Goal: Task Accomplishment & Management: Manage account settings

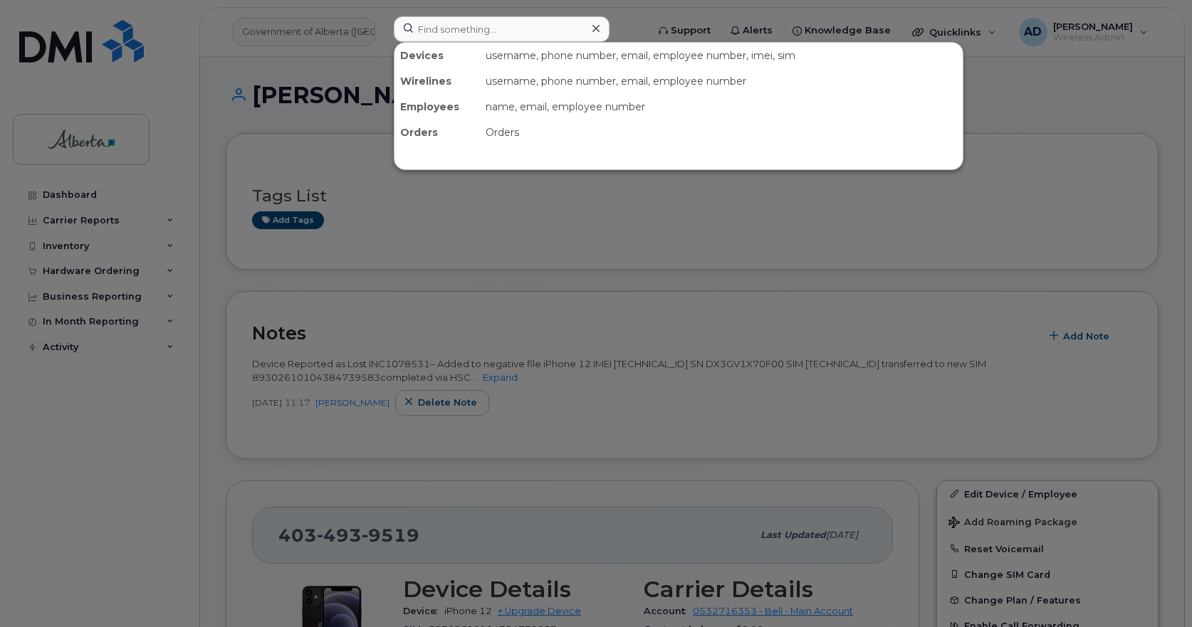
click at [434, 26] on input at bounding box center [502, 29] width 216 height 26
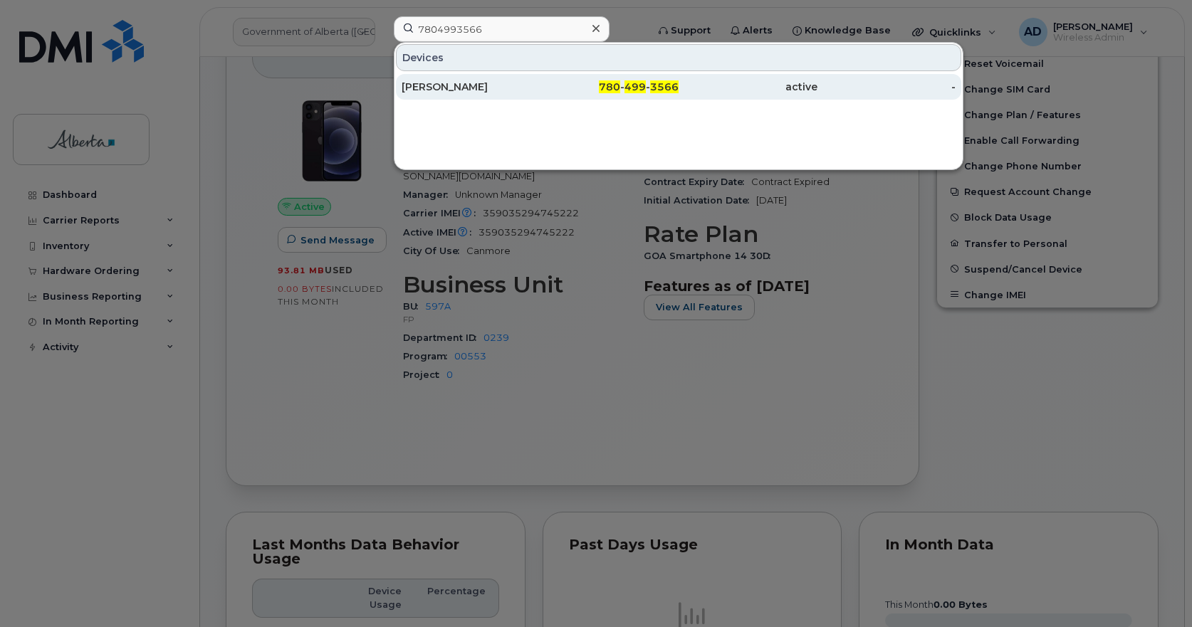
type input "7804993566"
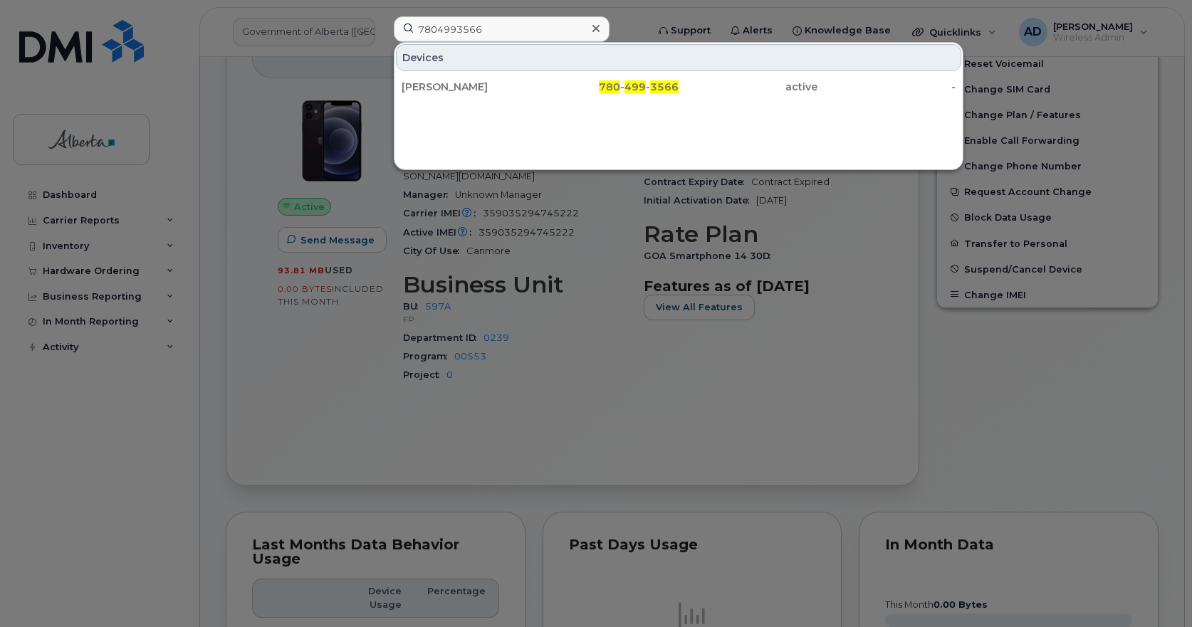
drag, startPoint x: 436, startPoint y: 85, endPoint x: 524, endPoint y: 143, distance: 104.9
click at [436, 85] on div "Sarah Stewart" at bounding box center [471, 87] width 139 height 14
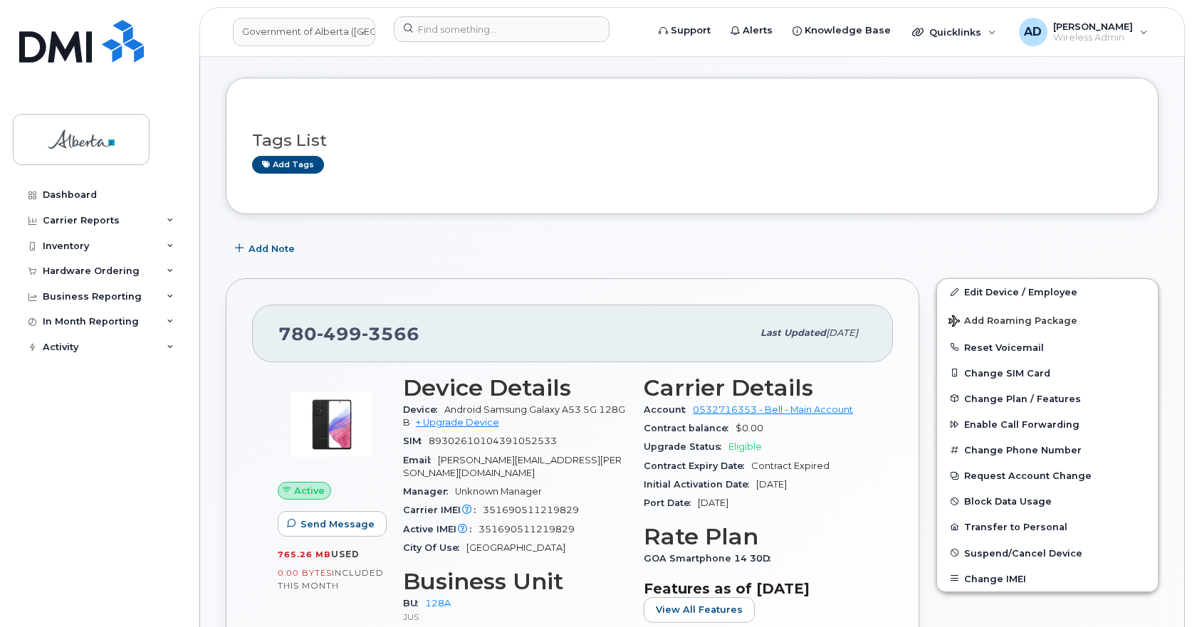
scroll to position [142, 0]
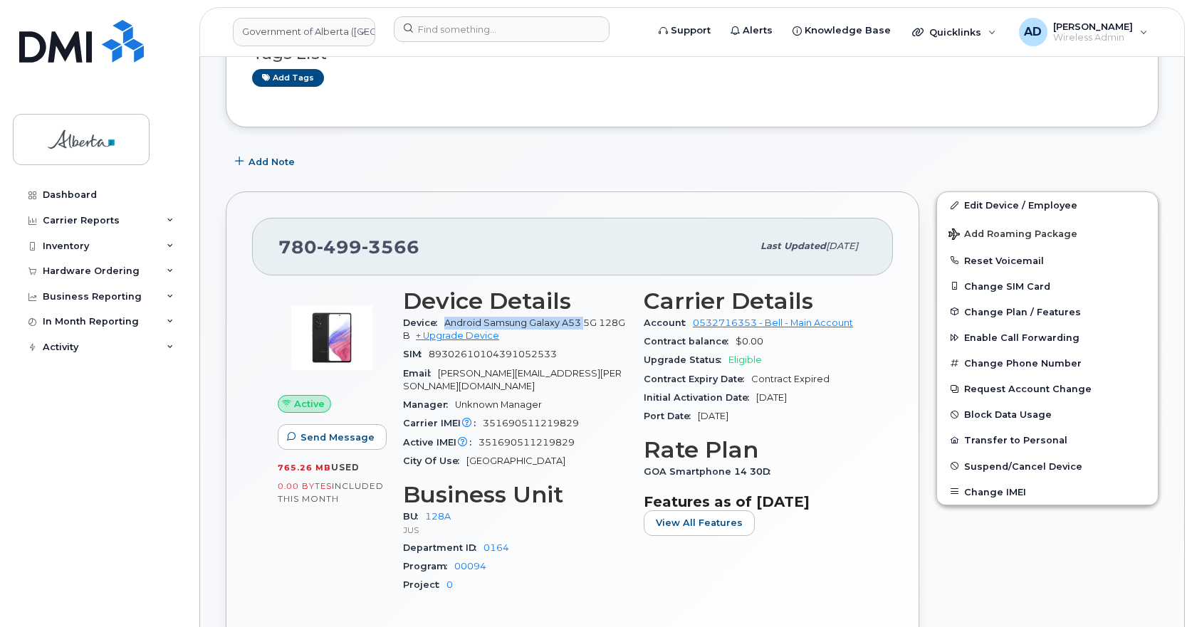
drag, startPoint x: 447, startPoint y: 320, endPoint x: 586, endPoint y: 324, distance: 138.9
click at [586, 324] on span "Android Samsung Galaxy A53 5G 128GB" at bounding box center [514, 329] width 222 height 23
copy span "Android Samsung Galaxy A53"
click at [497, 350] on span "89302610104391052533" at bounding box center [493, 354] width 128 height 11
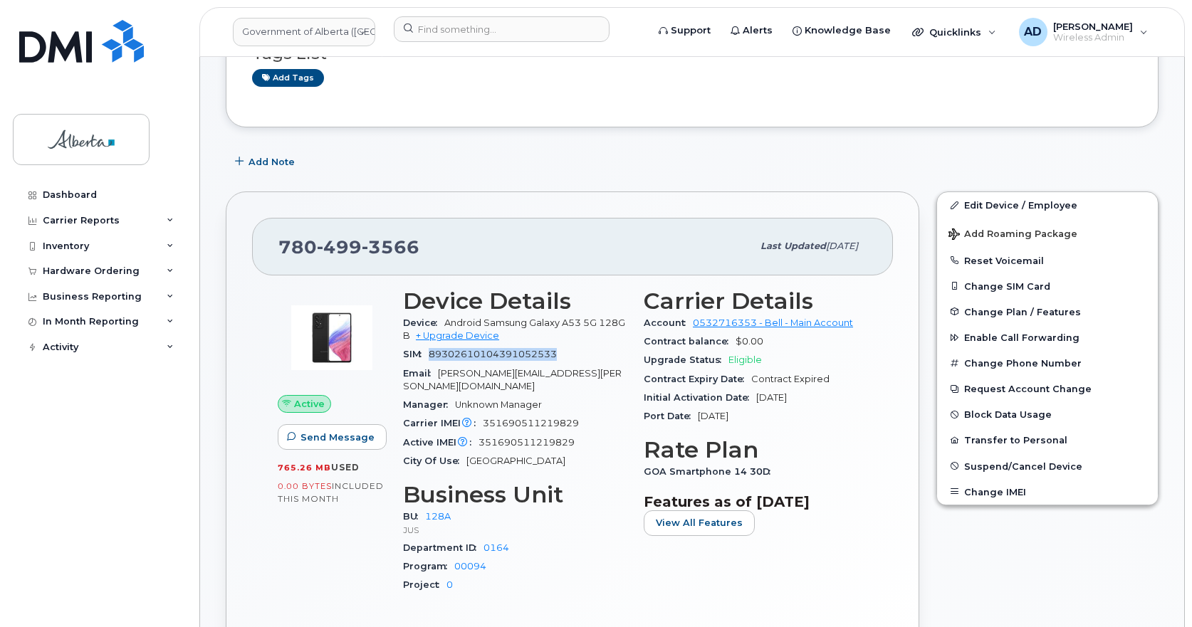
copy span "89302610104391052533"
click at [523, 418] on span "351690511219829" at bounding box center [531, 423] width 96 height 11
copy span "351690511219829"
click at [268, 153] on button "Add Note" at bounding box center [266, 162] width 81 height 26
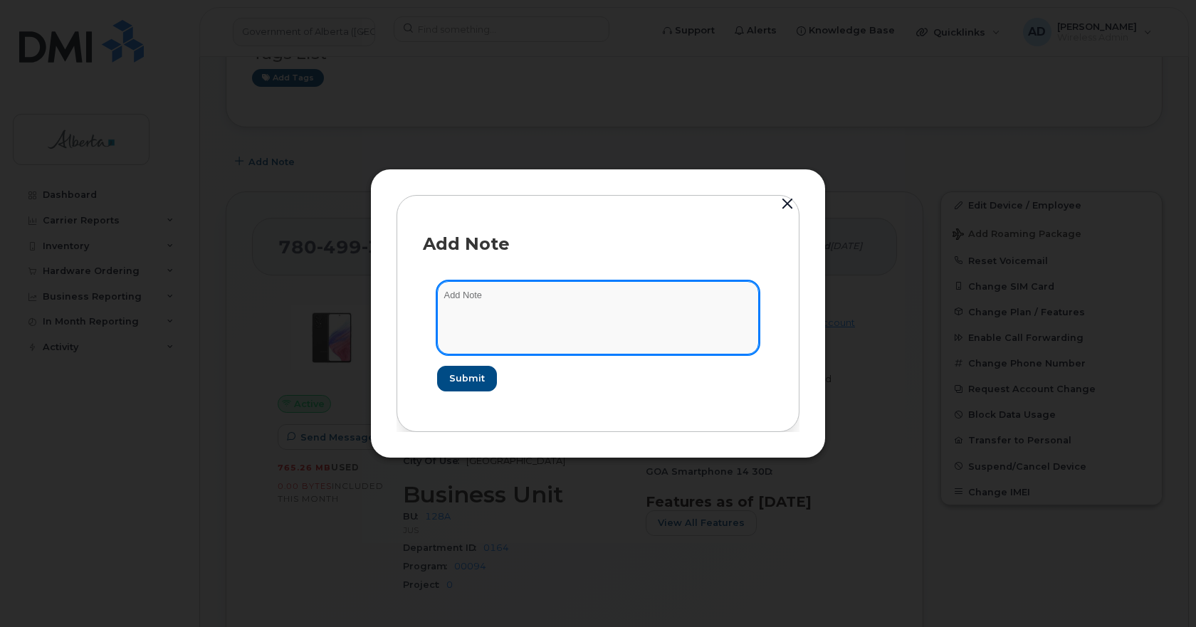
click at [540, 312] on textarea at bounding box center [598, 317] width 322 height 73
paste textarea "Device Reported as Lost INC – Added to negative file iPhone IMEI SN SIM transfe…"
click at [548, 290] on textarea "Device Reported as Lost INC – Added to negative file iPhone IMEI SN SIM transfe…" at bounding box center [598, 317] width 322 height 73
paste textarea "1113534"
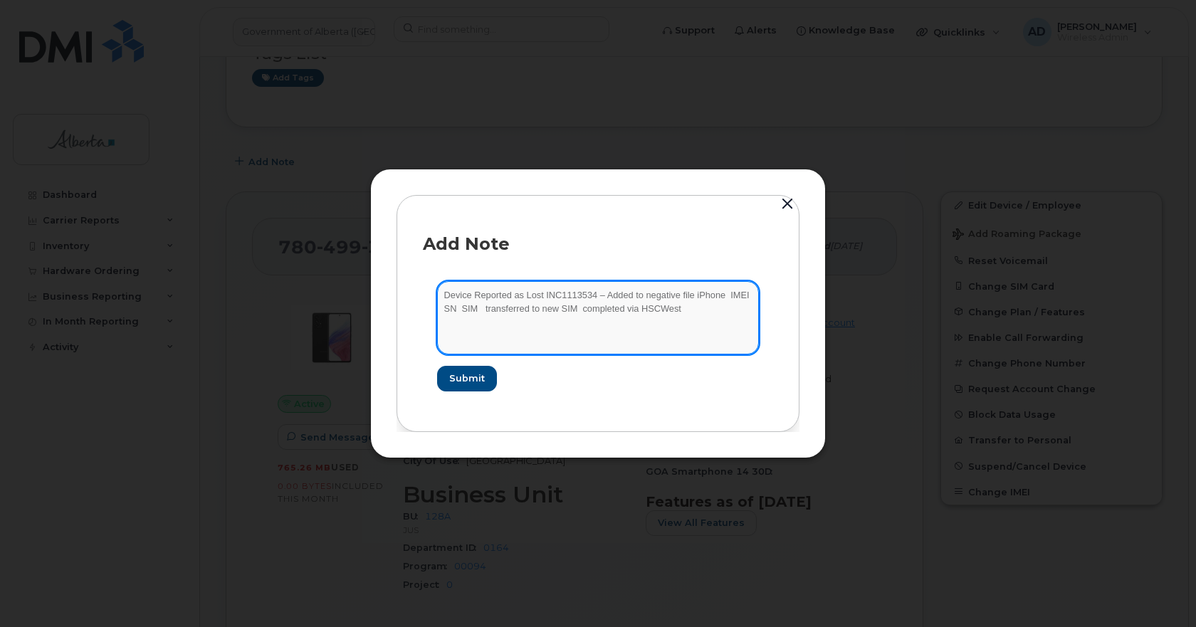
click at [703, 299] on textarea "Device Reported as Lost INC1113534 – Added to negative file iPhone IMEI SN SIM …" at bounding box center [598, 317] width 322 height 73
paste textarea "Samsung Galaxy A53"
drag, startPoint x: 519, startPoint y: 303, endPoint x: 553, endPoint y: 303, distance: 34.2
click at [519, 303] on textarea "Device Reported as Lost INC1113534 – Added to negative file Samsung Galaxy A53 …" at bounding box center [598, 317] width 322 height 73
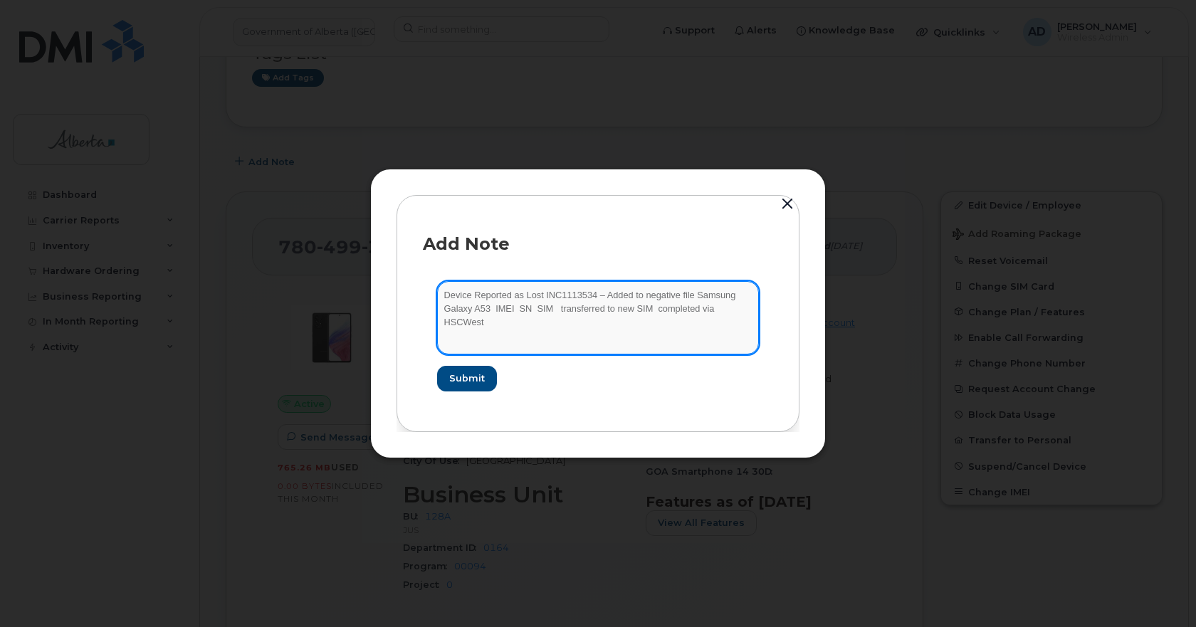
click at [516, 302] on textarea "Device Reported as Lost INC1113534 – Added to negative file Samsung Galaxy A53 …" at bounding box center [598, 317] width 322 height 73
click at [519, 308] on textarea "Device Reported as Lost INC1113534 – Added to negative file Samsung Galaxy A53 …" at bounding box center [598, 317] width 322 height 73
paste textarea "351690511219829"
click at [610, 306] on textarea "Device Reported as Lost INC1113534 – Added to negative file Samsung Galaxy A53 …" at bounding box center [598, 317] width 322 height 73
paste textarea "R5CT32PRC9V"
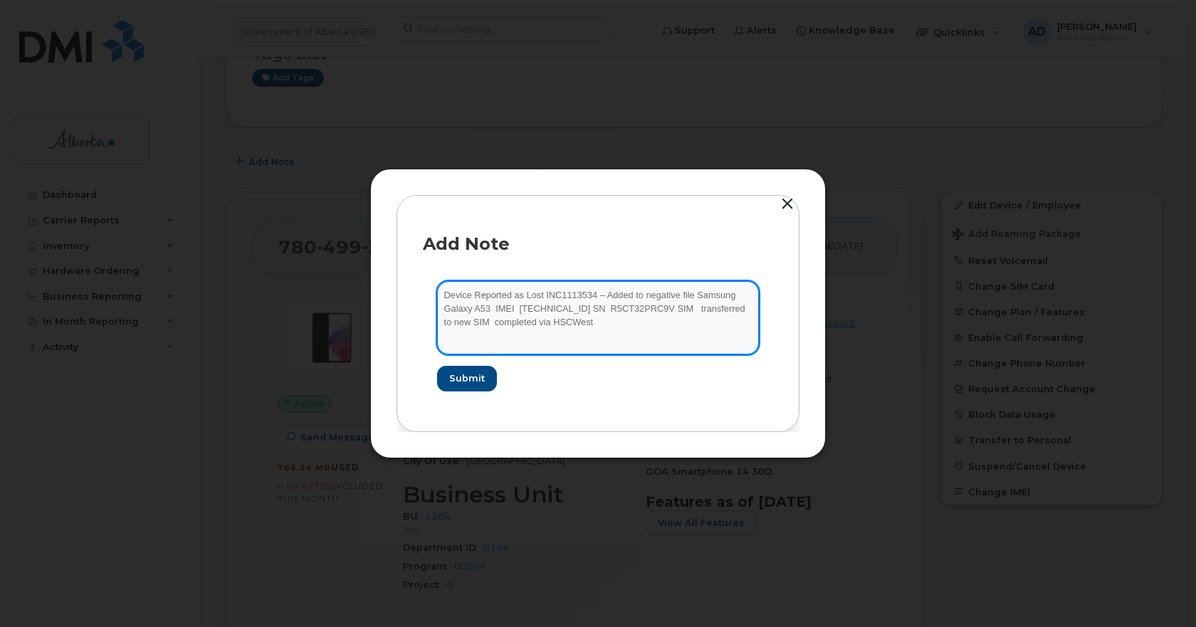
drag, startPoint x: 690, startPoint y: 308, endPoint x: 728, endPoint y: 302, distance: 38.3
click at [690, 308] on textarea "Device Reported as Lost INC1113534 – Added to negative file Samsung Galaxy A53 …" at bounding box center [598, 317] width 322 height 73
paste textarea "89302610104391052533"
click at [645, 320] on textarea "Device Reported as Lost INC1113534 – Added to negative file Samsung Galaxy A53 …" at bounding box center [598, 317] width 322 height 73
paste textarea "89302610104384739641"
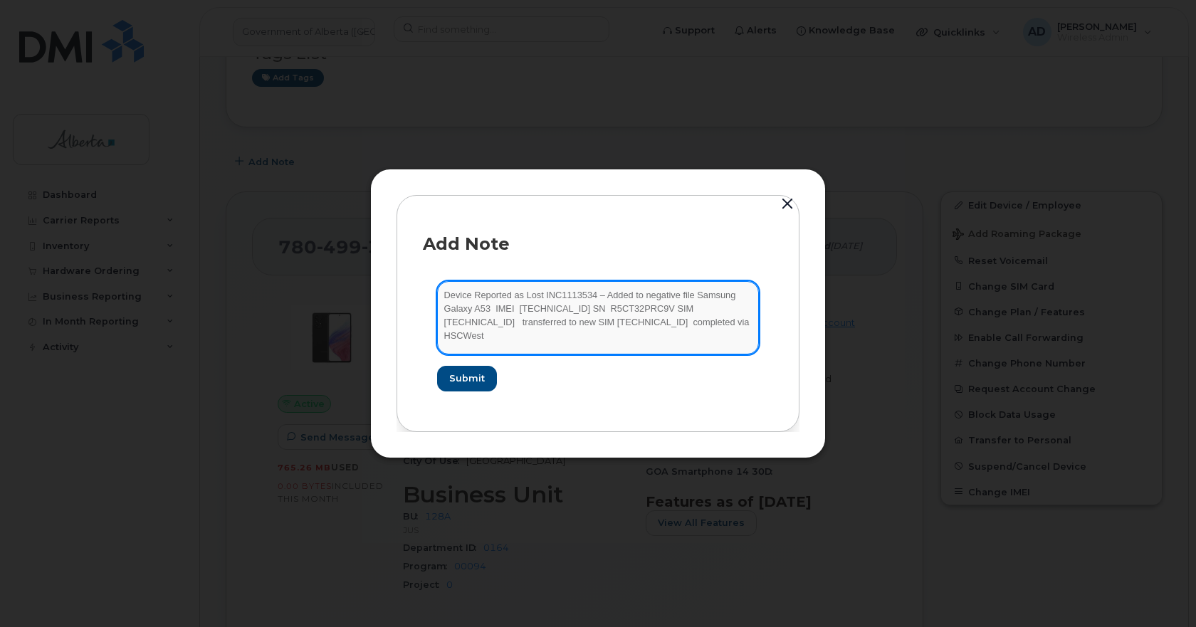
click at [548, 340] on textarea "Device Reported as Lost INC1113534 – Added to negative file Samsung Galaxy A53 …" at bounding box center [598, 317] width 322 height 73
type textarea "Device Reported as Lost INC1113534 – Added to negative file Samsung Galaxy A53 …"
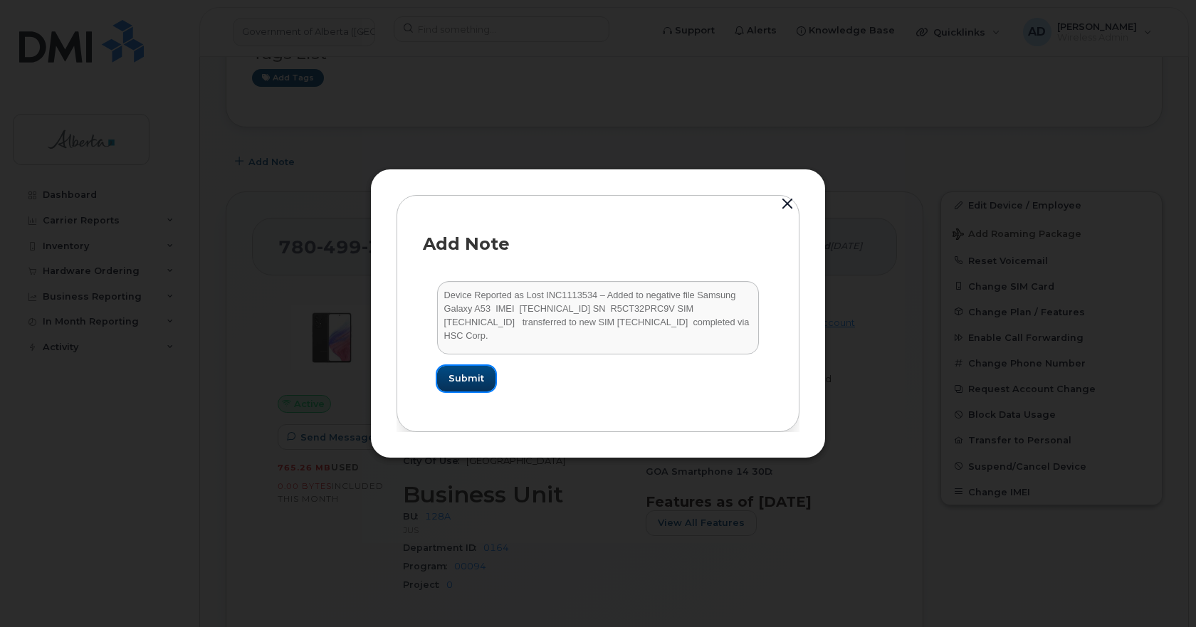
click at [481, 384] on span "Submit" at bounding box center [467, 379] width 36 height 14
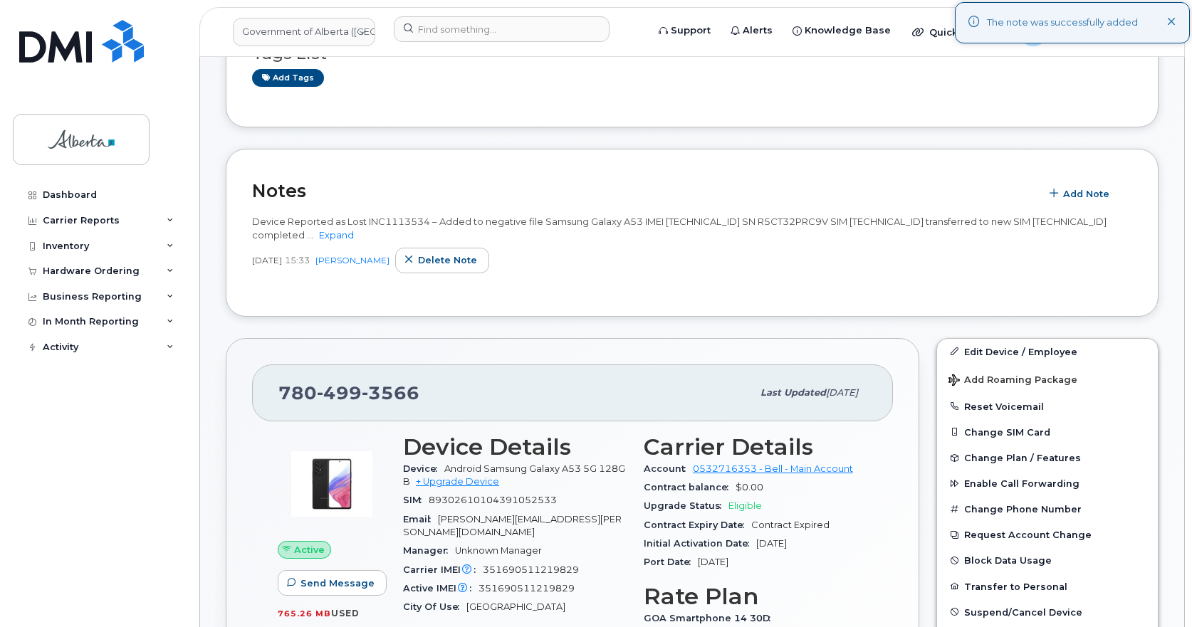
click at [357, 229] on div "Device Reported as Lost INC1113534 – Added to negative file Samsung Galaxy A53 …" at bounding box center [692, 228] width 880 height 26
click at [354, 238] on link "Expand" at bounding box center [336, 234] width 35 height 11
drag, startPoint x: 439, startPoint y: 221, endPoint x: 503, endPoint y: 229, distance: 64.6
click at [503, 229] on div "Device Reported as Lost INC1113534 – Added to negative file Samsung Galaxy A53 …" at bounding box center [692, 228] width 880 height 26
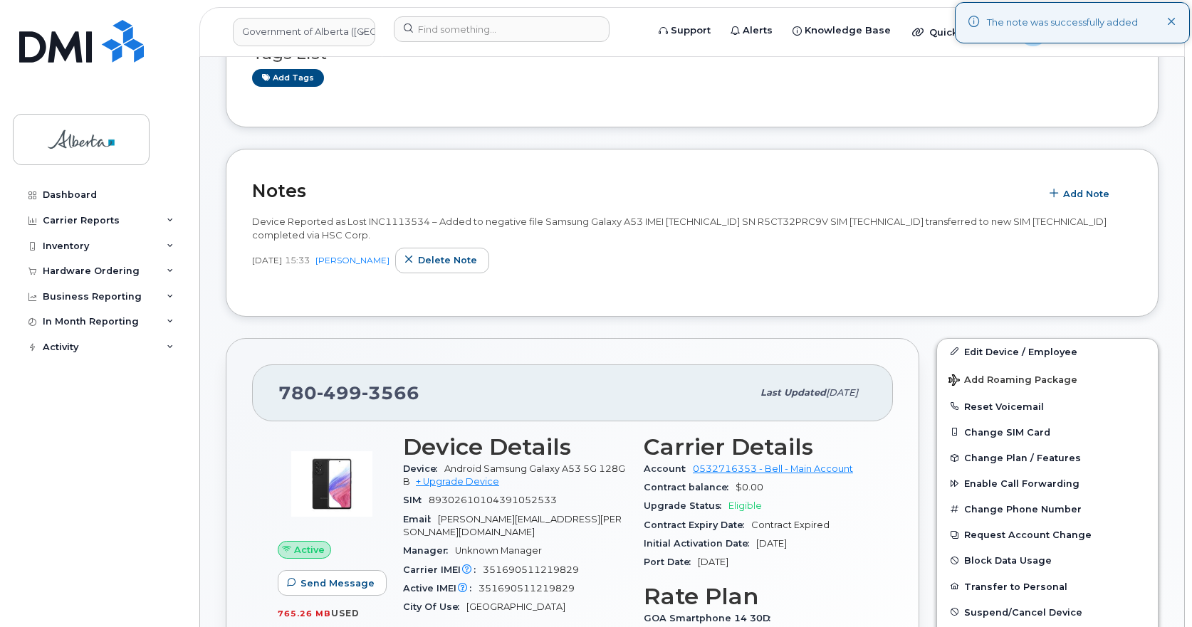
copy span "Added to negative file Samsung Galaxy A53 IMEI 351690511219829 SN R5CT32PRC9V S…"
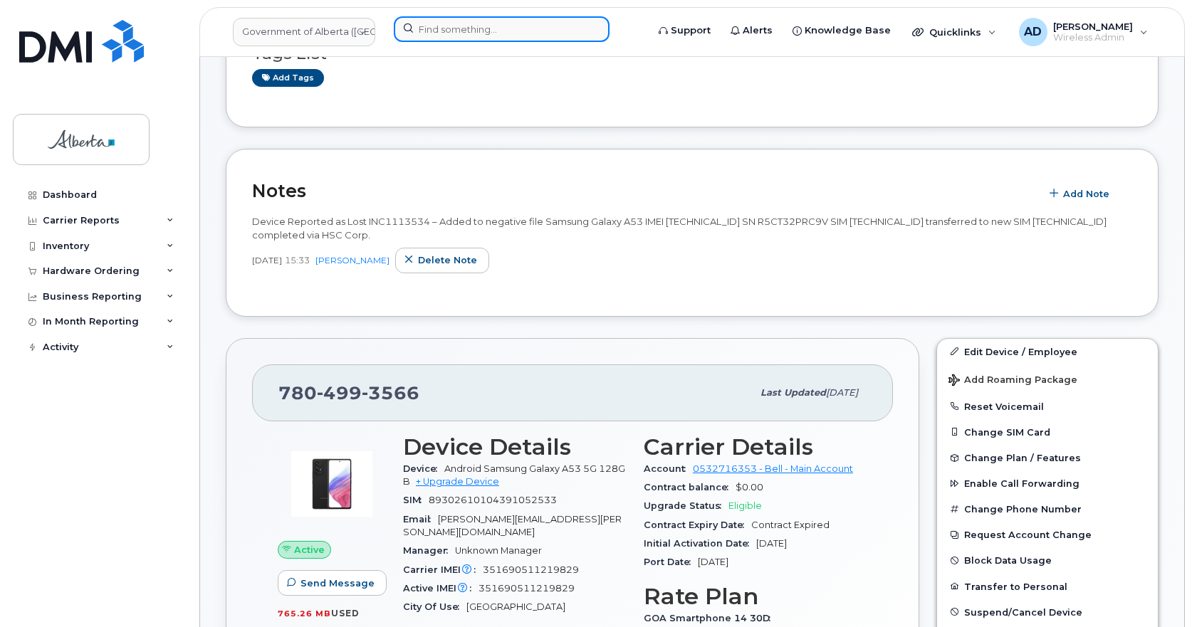
click at [437, 32] on input at bounding box center [502, 29] width 216 height 26
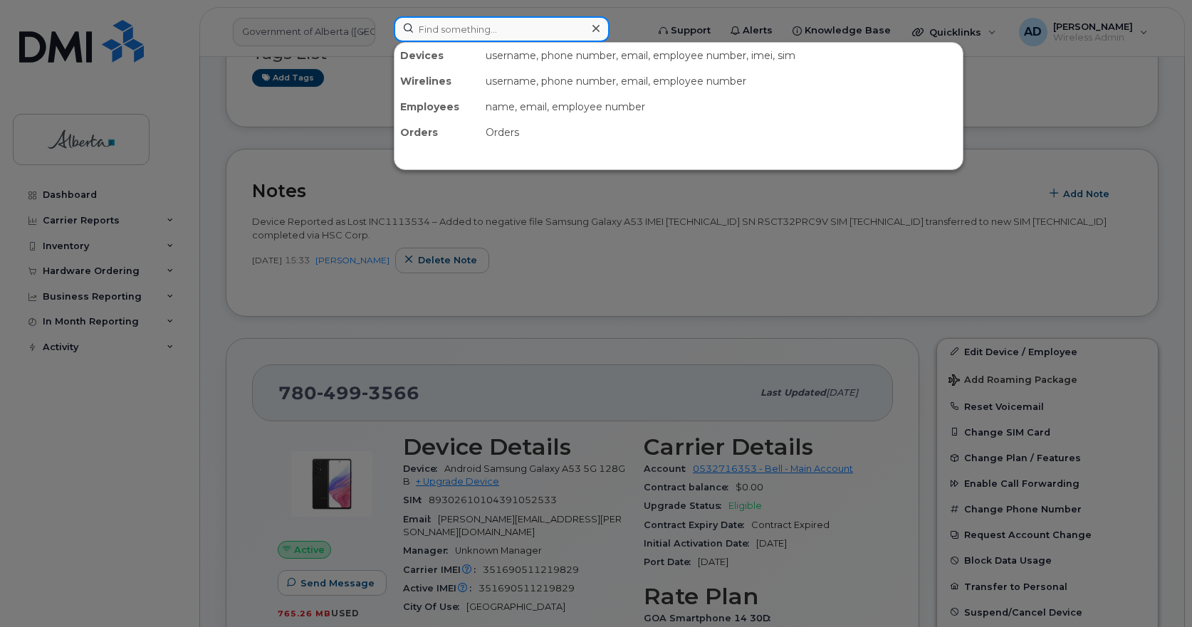
paste input "[PERSON_NAME]"
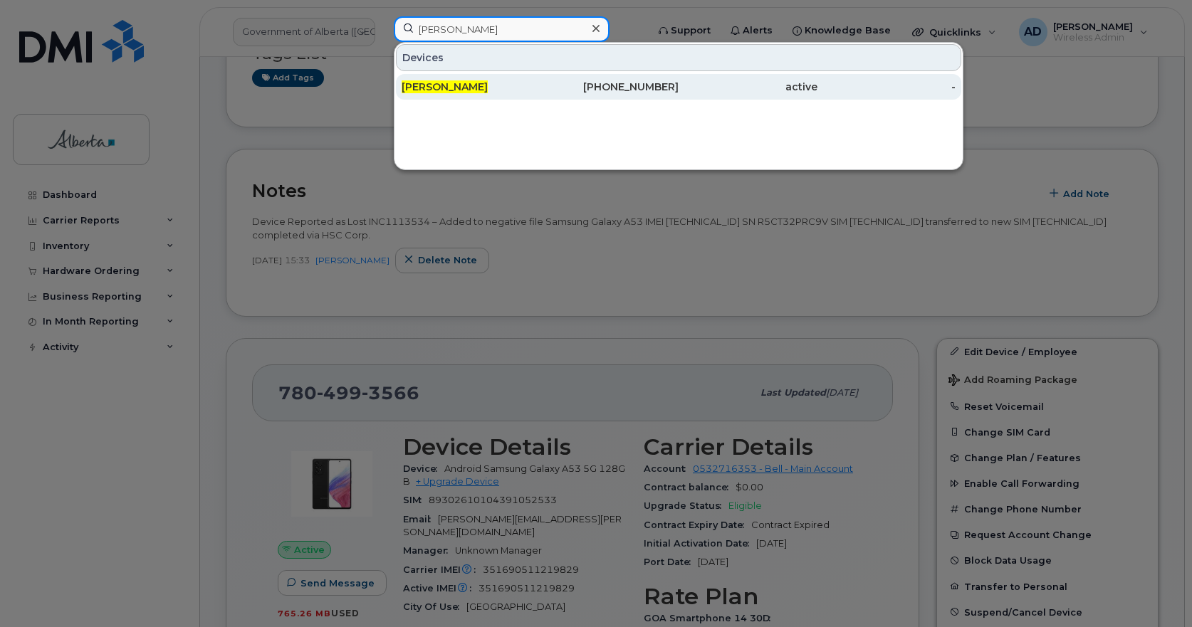
type input "[PERSON_NAME]"
drag, startPoint x: 442, startPoint y: 85, endPoint x: 436, endPoint y: 92, distance: 8.6
click at [442, 85] on span "[PERSON_NAME]" at bounding box center [445, 86] width 86 height 13
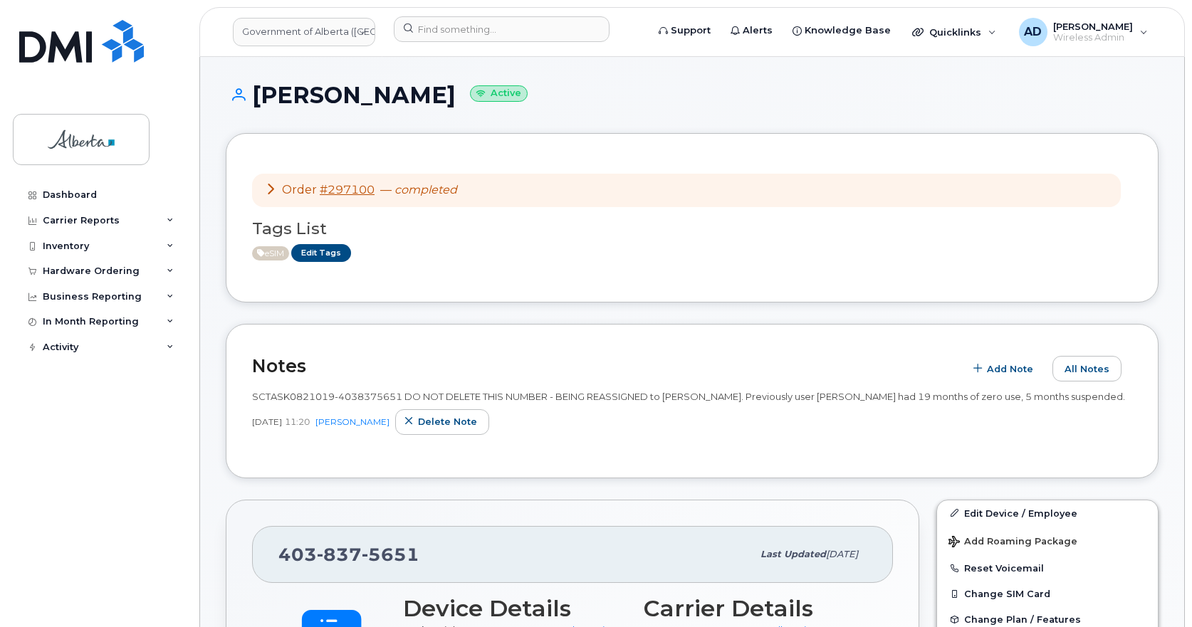
click at [399, 551] on span "5651" at bounding box center [391, 554] width 58 height 21
copy span "[PHONE_NUMBER]"
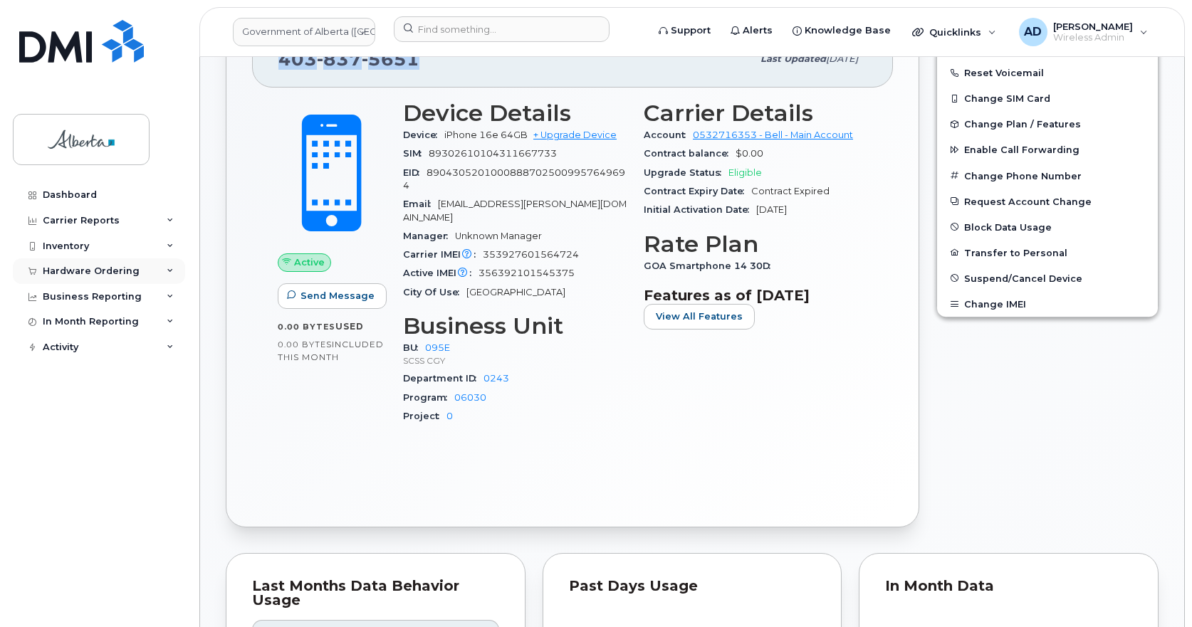
scroll to position [498, 0]
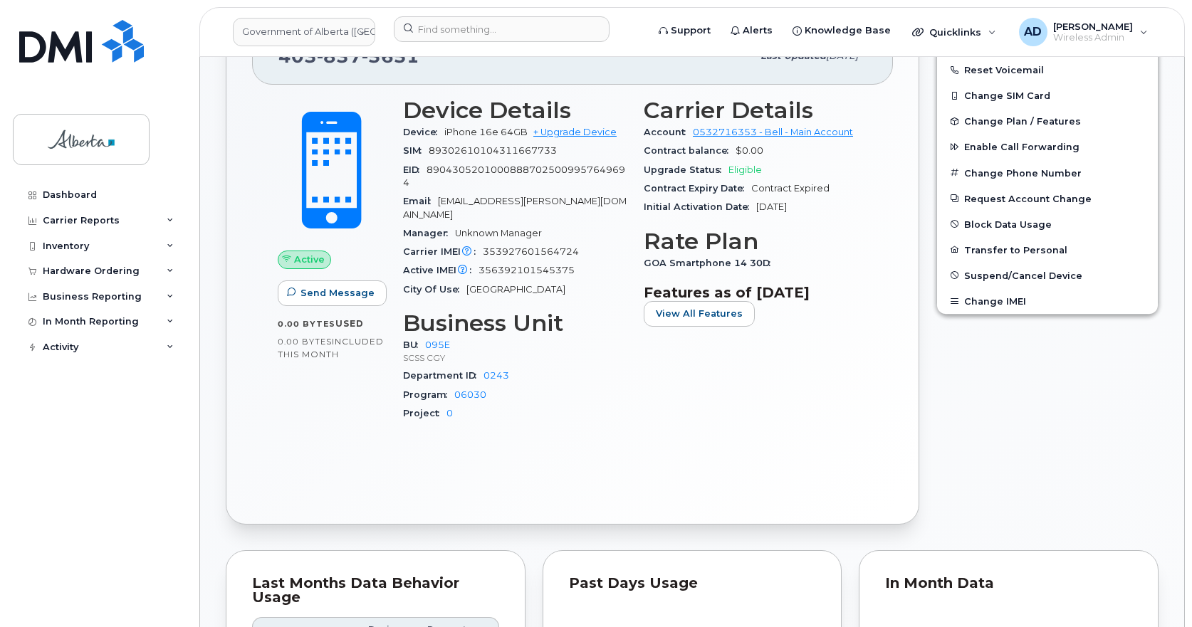
click at [538, 246] on span "353927601564724" at bounding box center [531, 251] width 96 height 11
copy span "353927601564724"
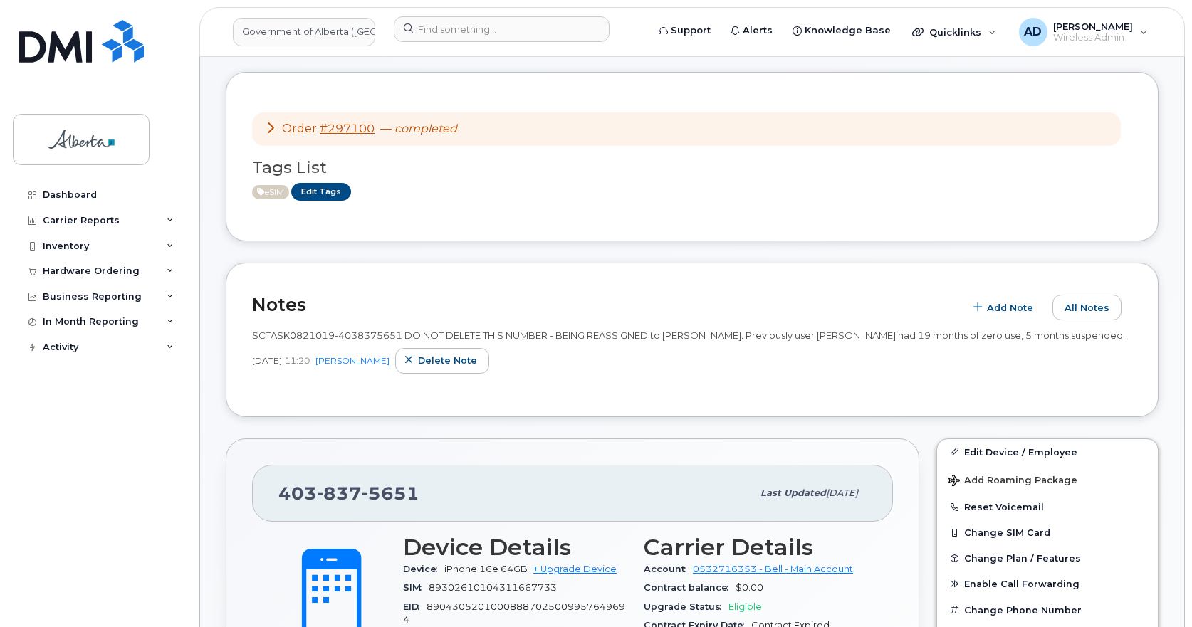
scroll to position [0, 0]
